Goal: Transaction & Acquisition: Purchase product/service

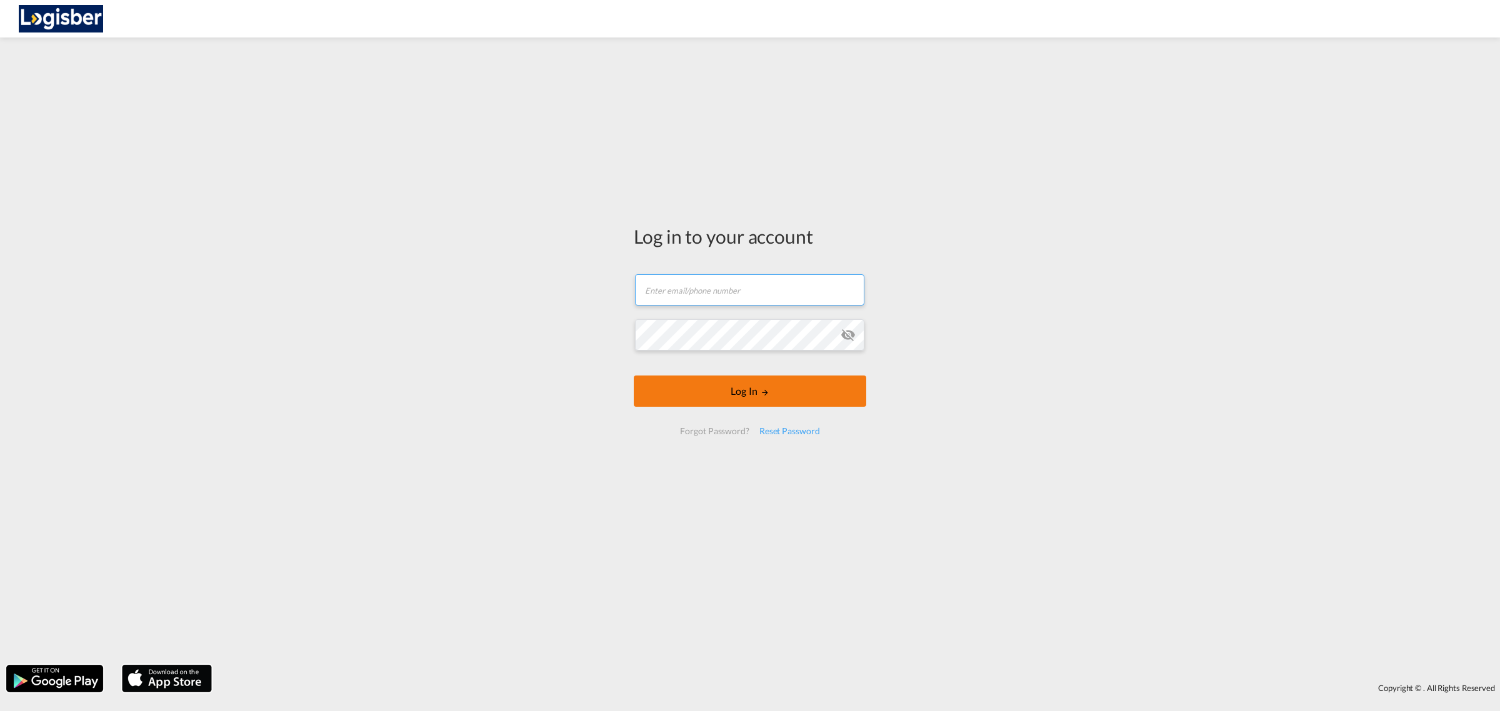
type input "[PERSON_NAME][EMAIL_ADDRESS][DOMAIN_NAME]"
drag, startPoint x: 764, startPoint y: 387, endPoint x: 1019, endPoint y: 439, distance: 260.2
click at [764, 388] on md-icon "LOGIN" at bounding box center [765, 392] width 9 height 9
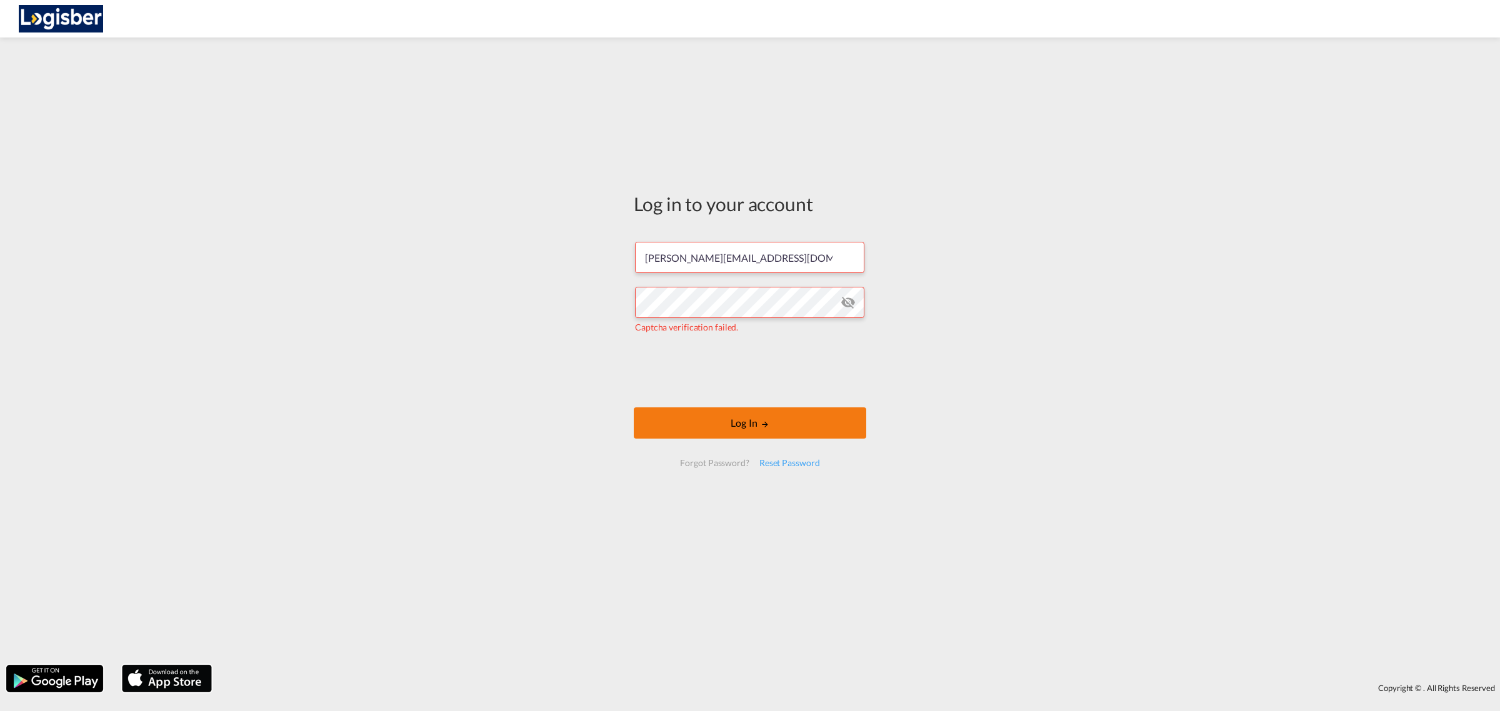
click at [721, 419] on button "Log In" at bounding box center [750, 422] width 232 height 31
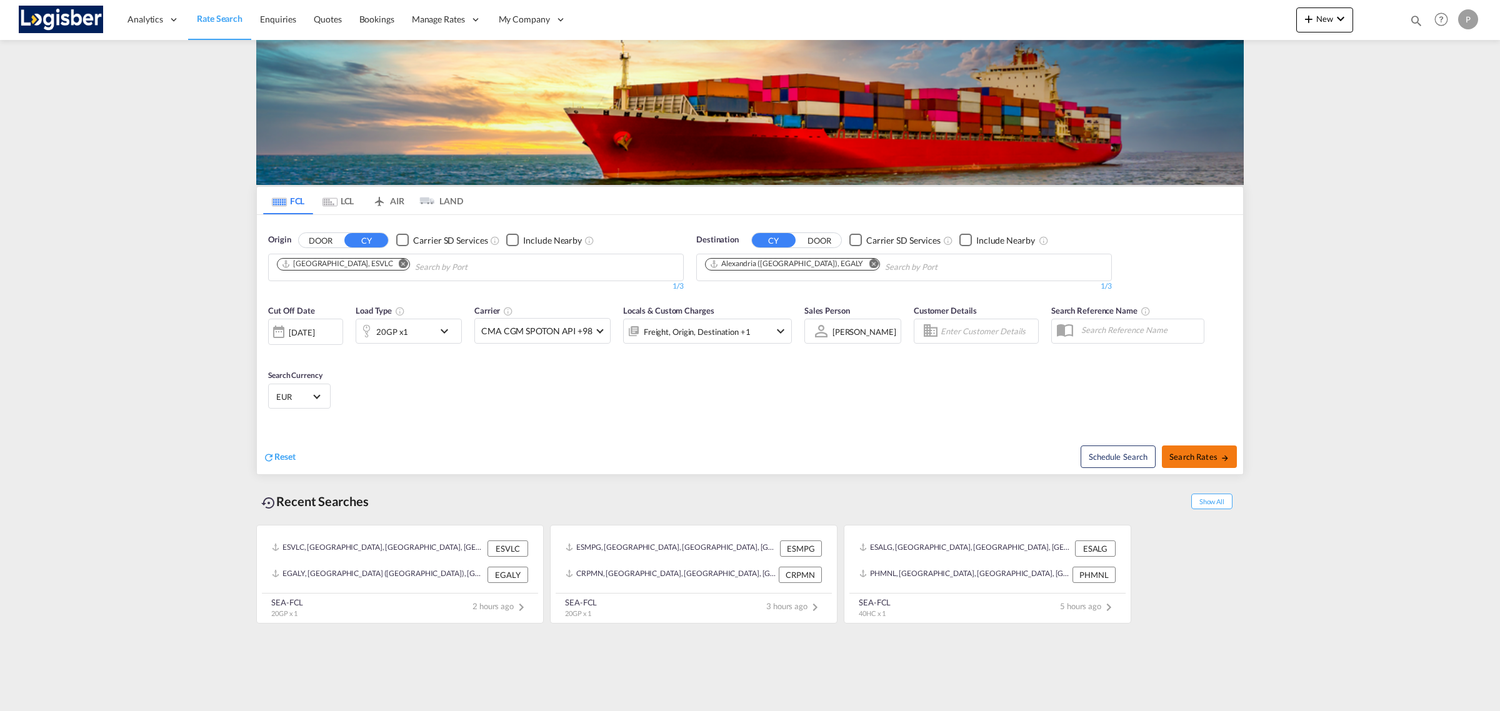
click at [1200, 461] on span "Search Rates" at bounding box center [1199, 457] width 60 height 10
type input "ESVLC to EGALY / [DATE]"
